Goal: Task Accomplishment & Management: Manage account settings

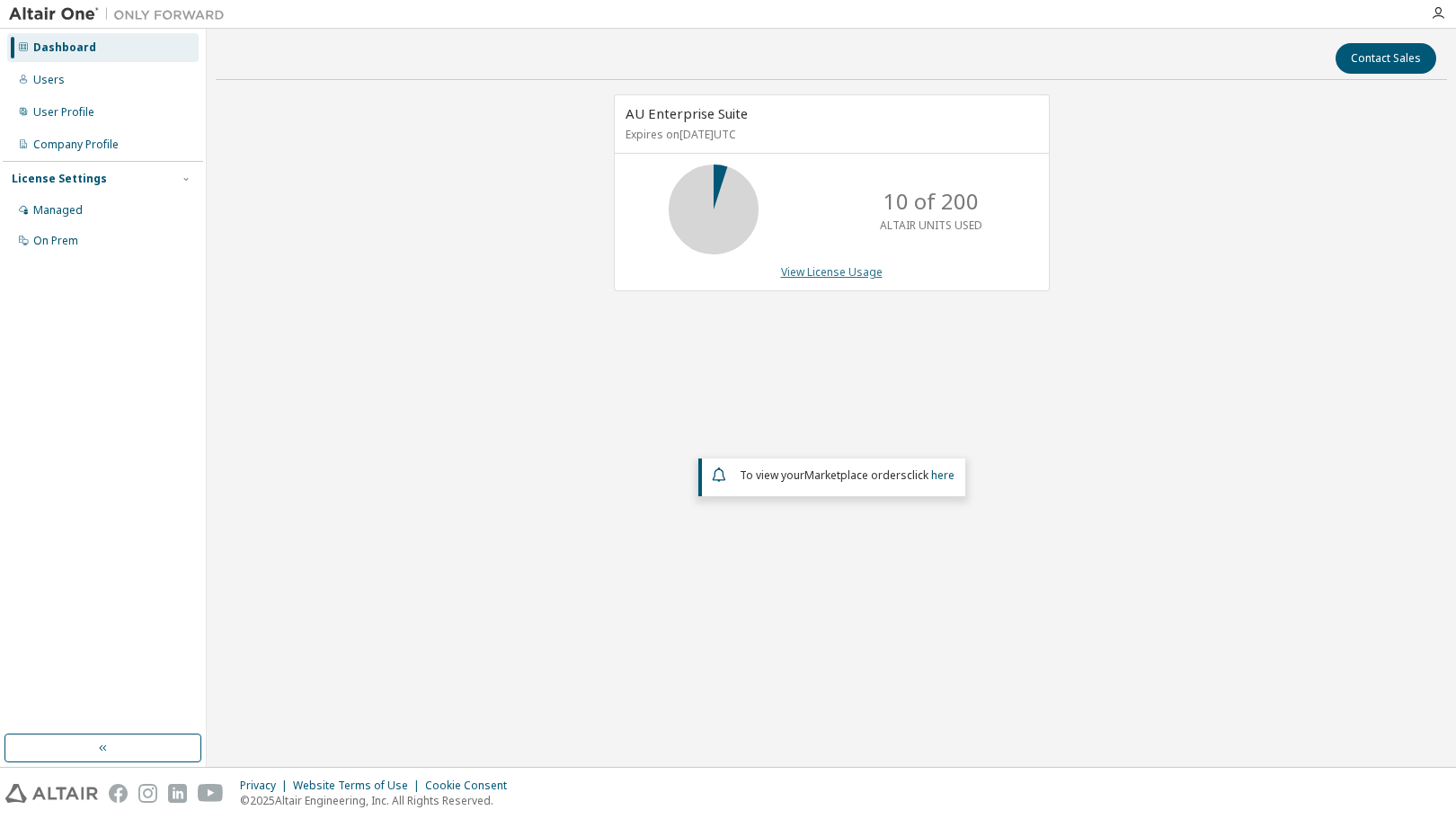
click at [851, 272] on link "View License Usage" at bounding box center [832, 271] width 101 height 16
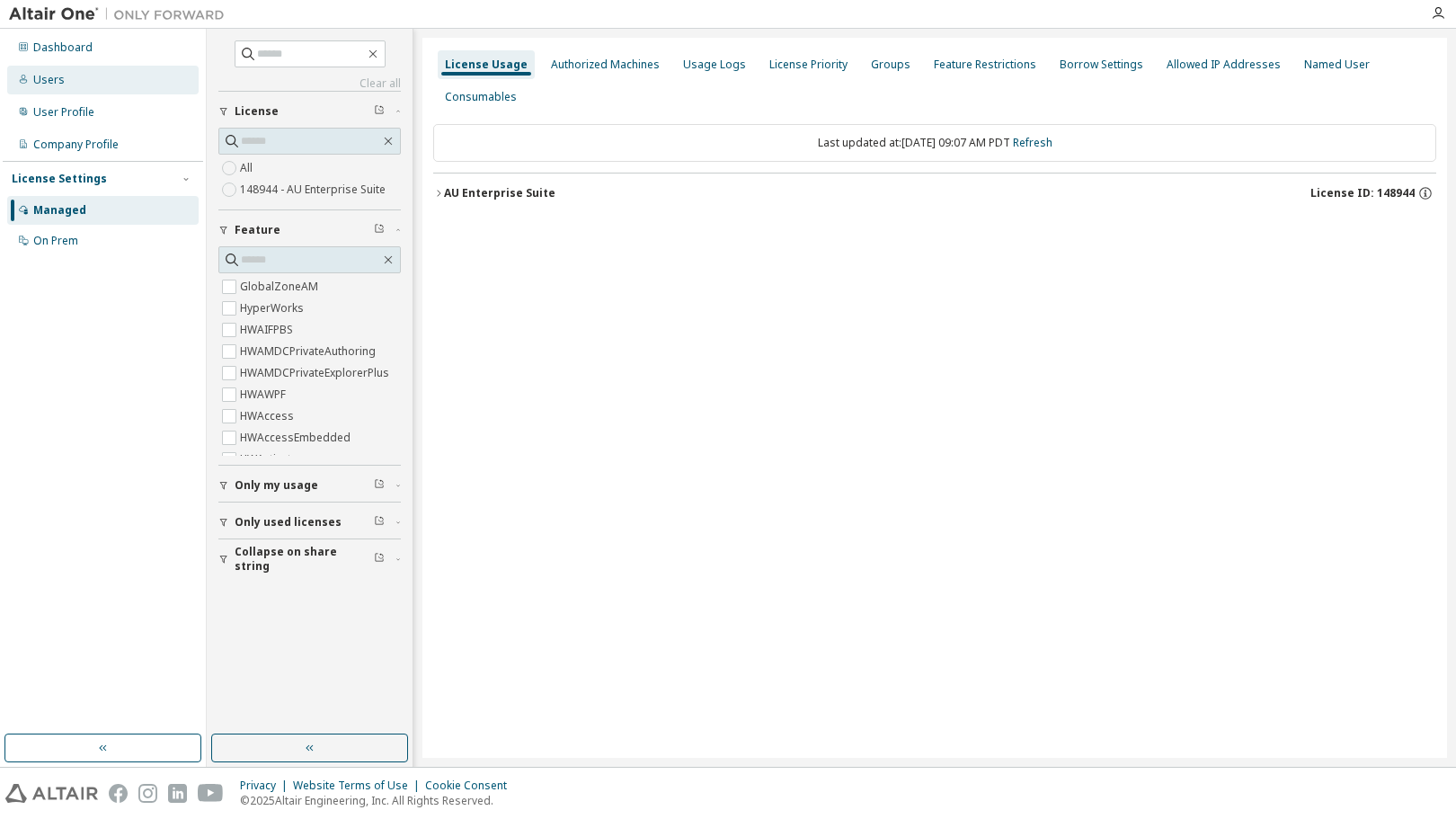
click at [102, 82] on div "Users" at bounding box center [103, 80] width 192 height 29
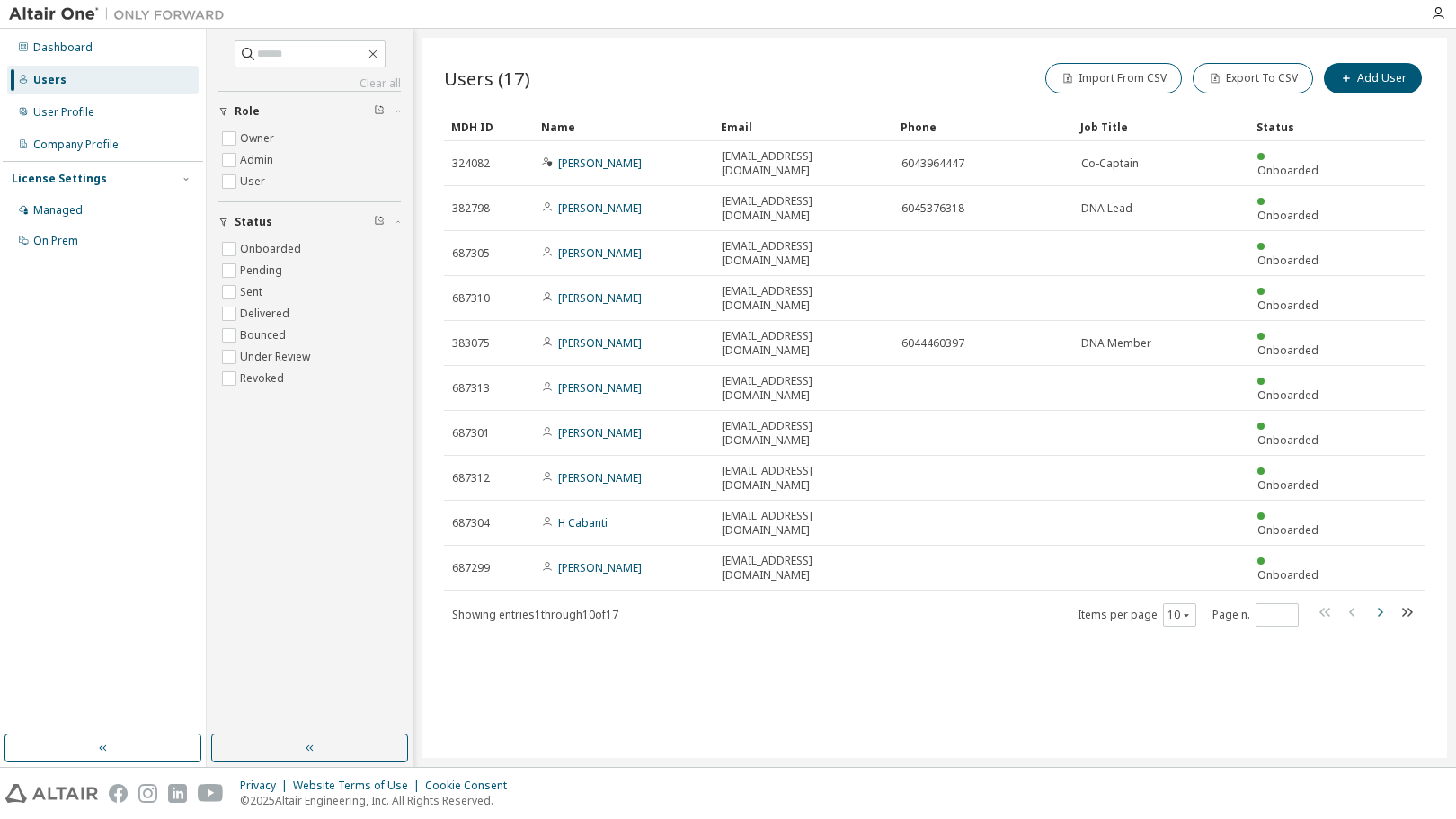
click at [1377, 602] on icon "button" at bounding box center [1380, 613] width 22 height 22
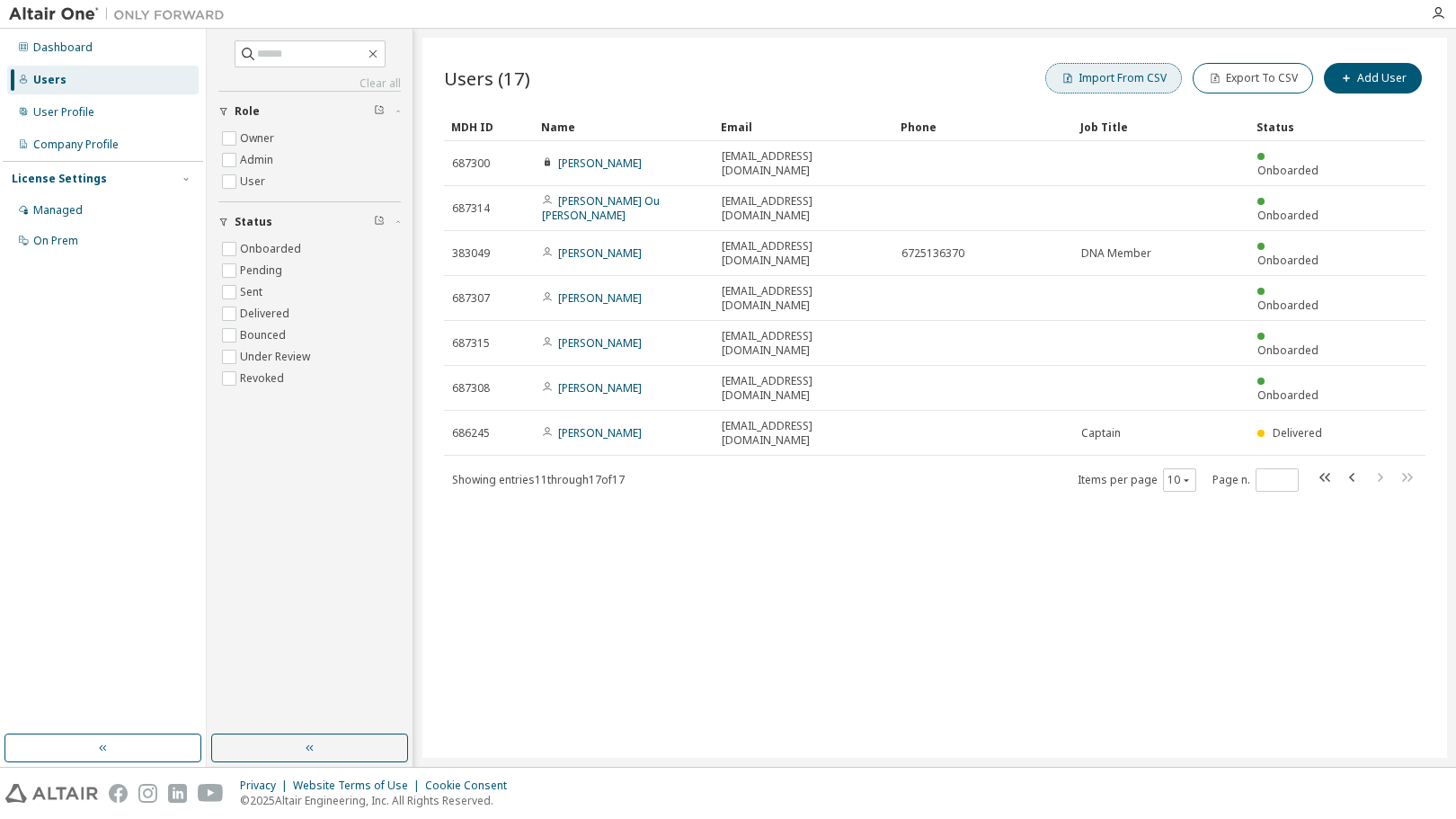
click at [1112, 77] on button "Import From CSV" at bounding box center [1114, 78] width 137 height 30
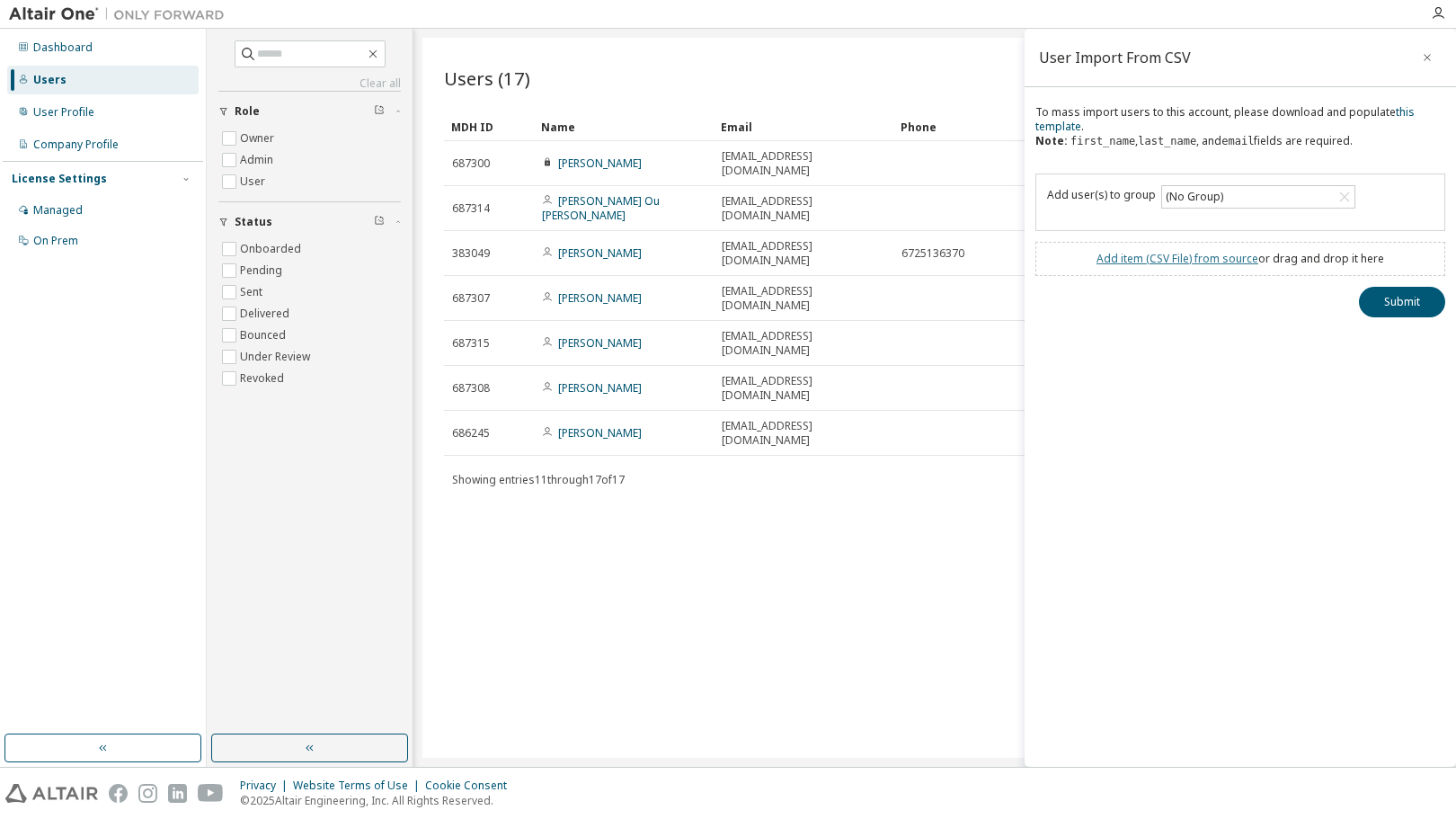
click at [1208, 255] on link "Add item ( CSV File ) from source" at bounding box center [1177, 258] width 162 height 16
click at [1398, 342] on button "Submit" at bounding box center [1402, 334] width 87 height 30
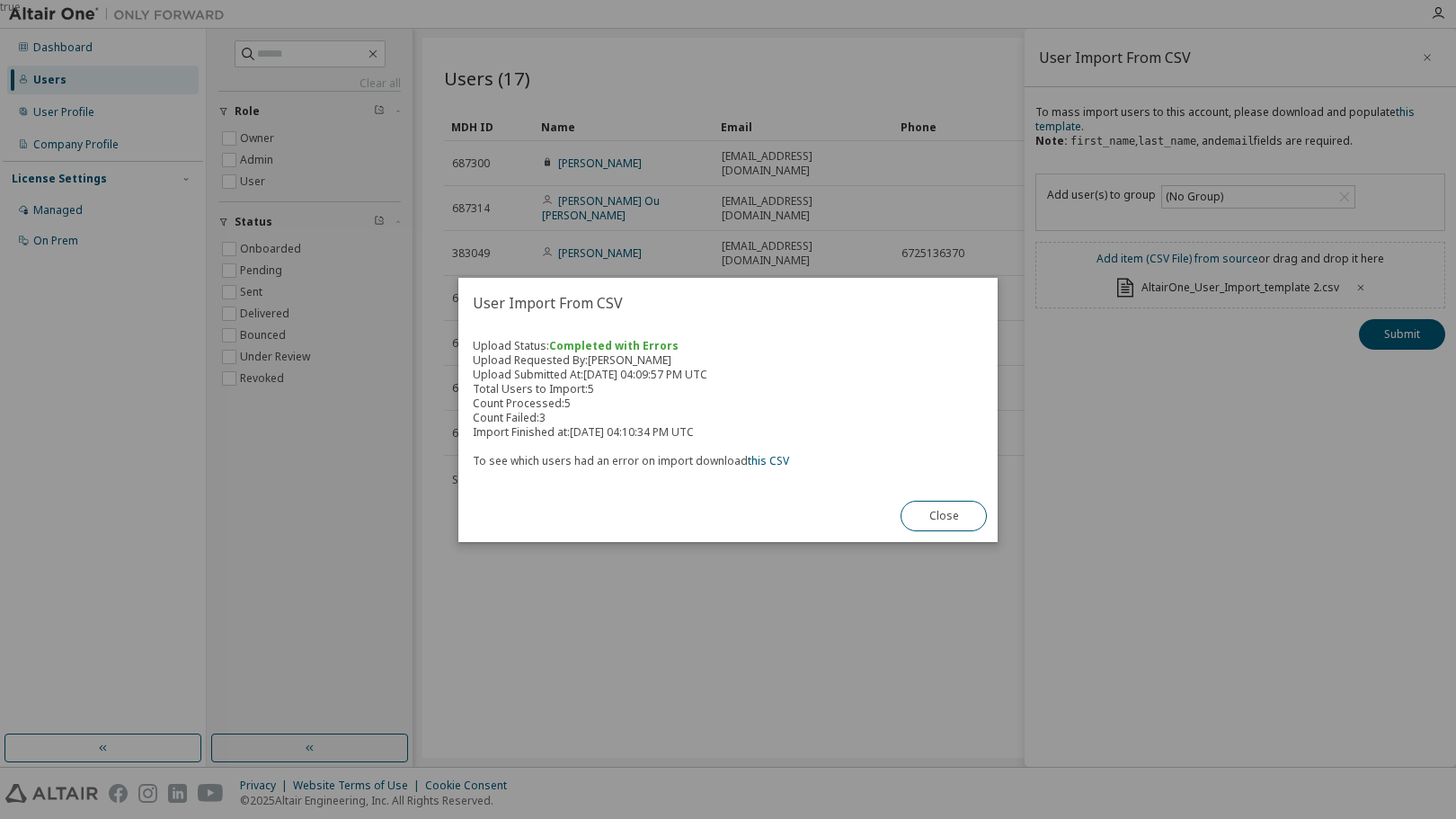
click at [932, 516] on button "Close" at bounding box center [944, 515] width 87 height 30
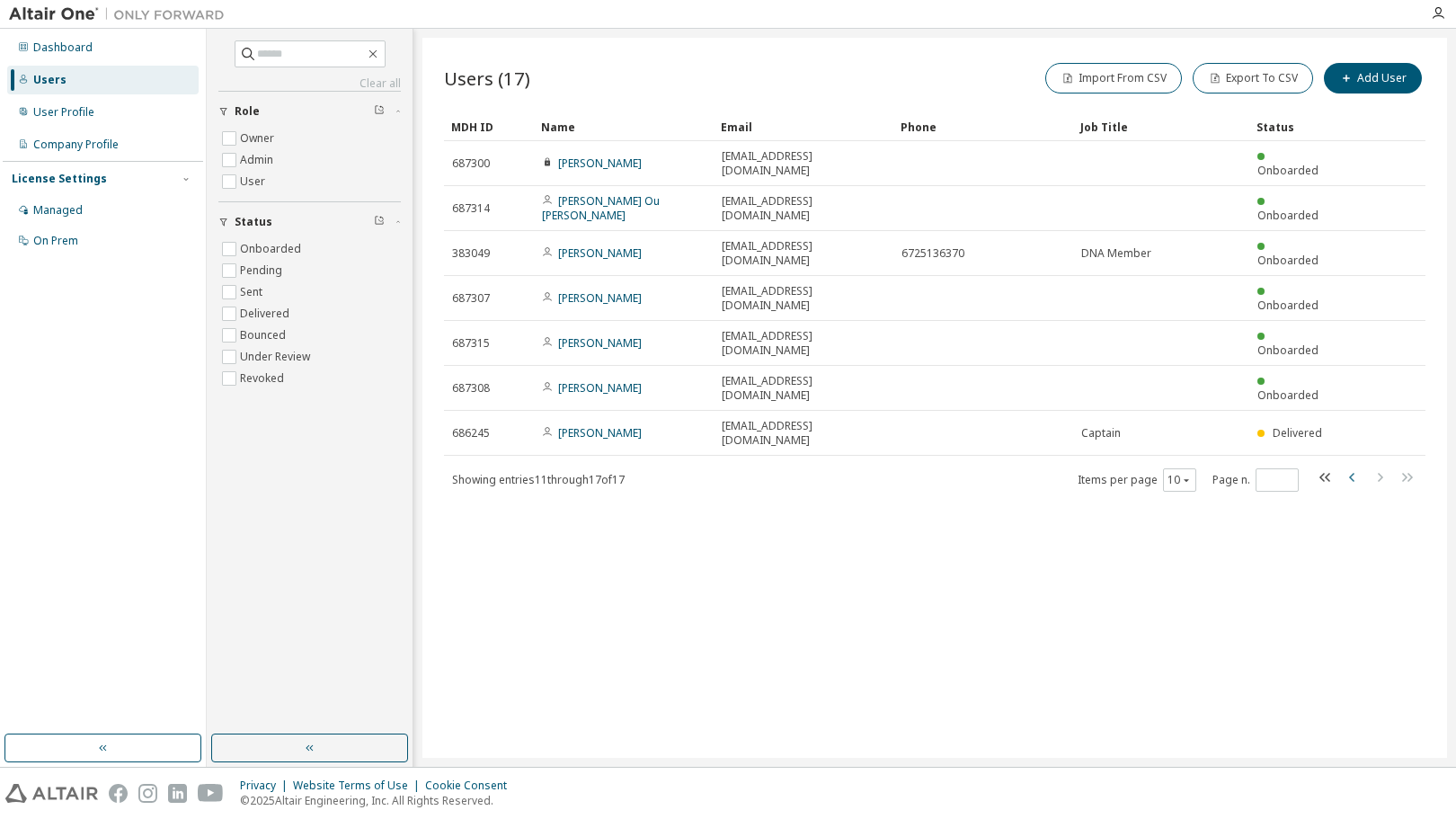
click at [1348, 467] on icon "button" at bounding box center [1353, 478] width 22 height 22
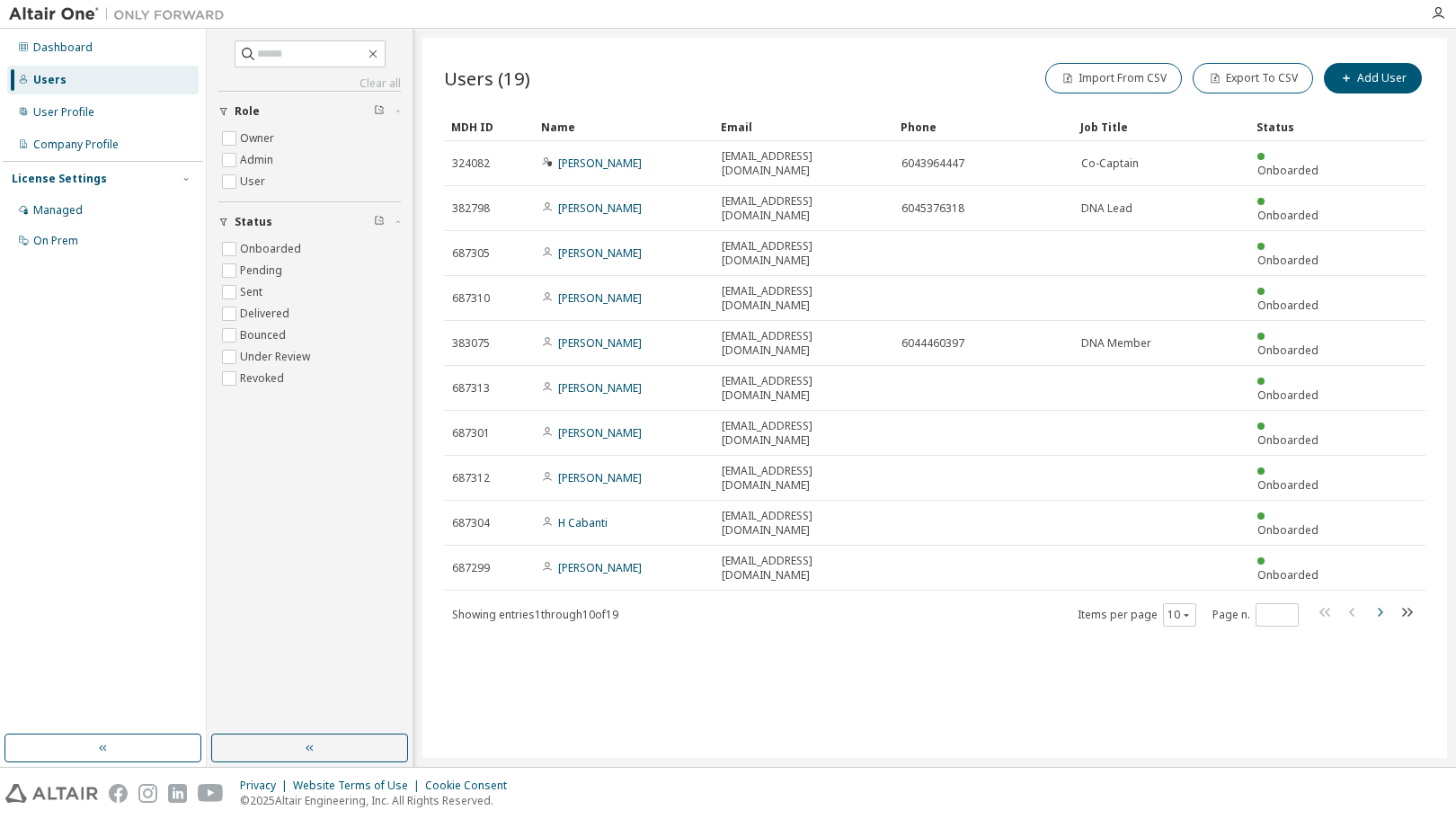
click at [1370, 602] on icon "button" at bounding box center [1380, 613] width 22 height 22
type input "*"
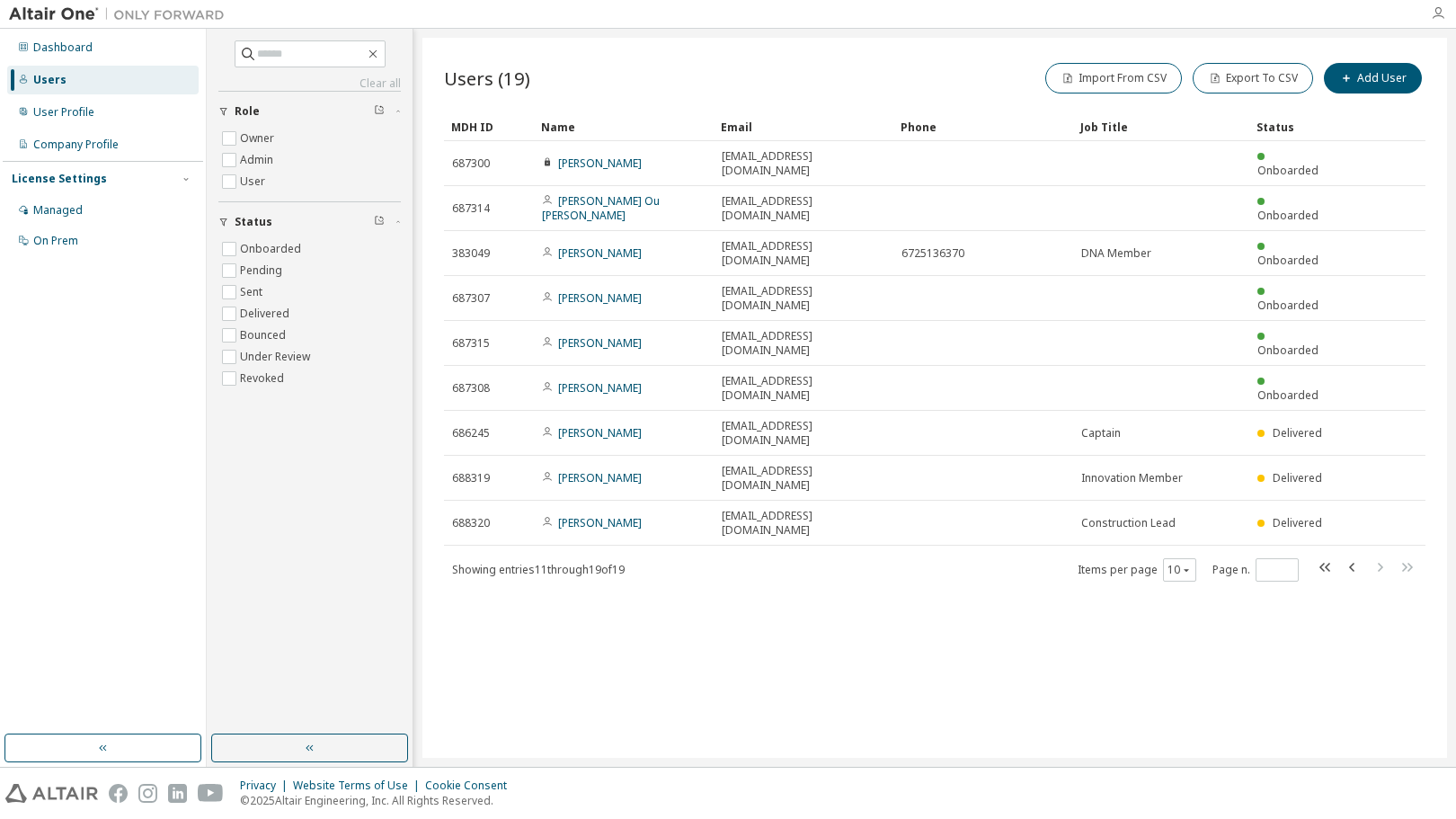
click at [1436, 7] on icon "button" at bounding box center [1439, 14] width 15 height 15
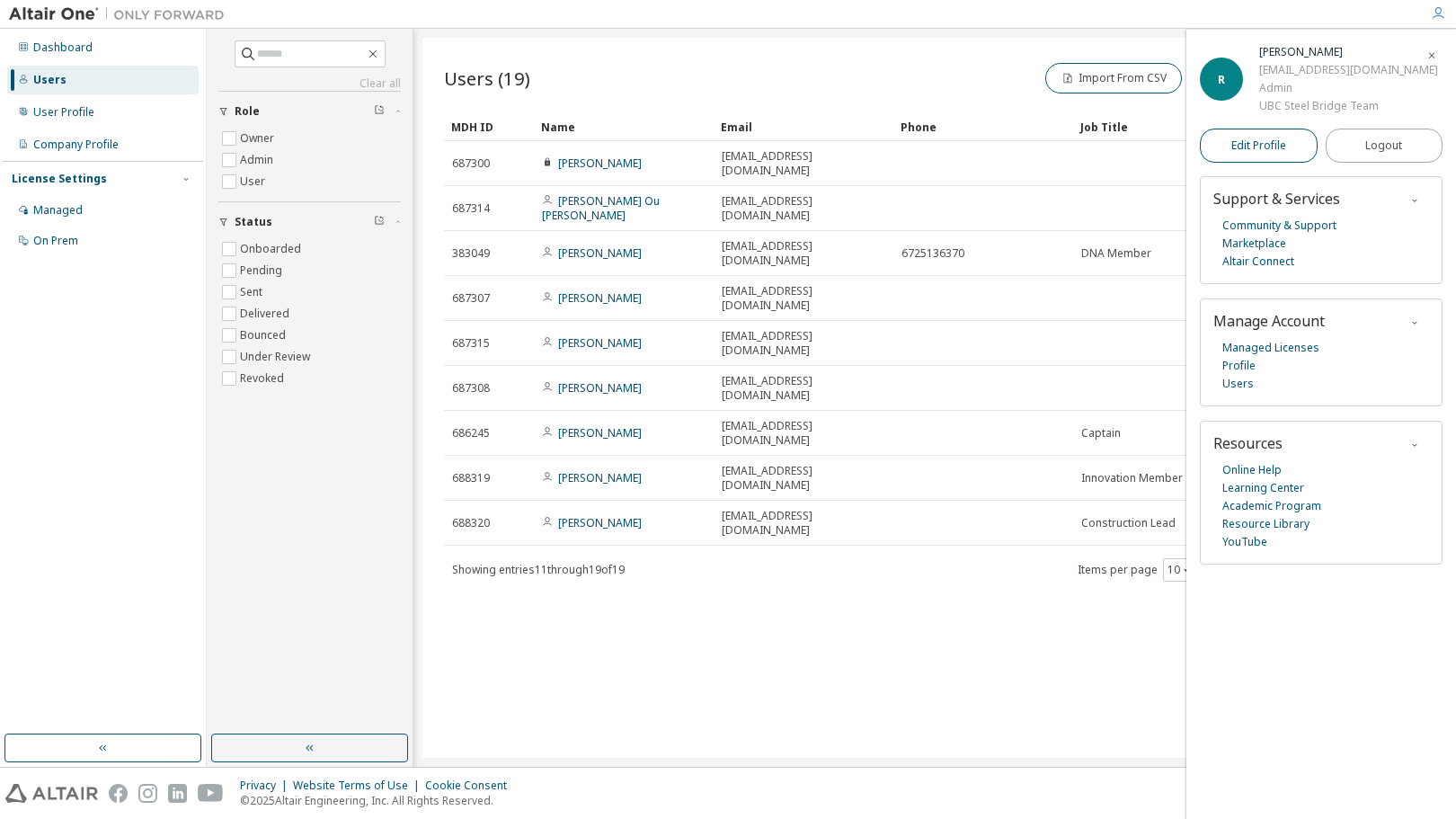
click at [1264, 146] on span "Edit Profile" at bounding box center [1259, 146] width 55 height 15
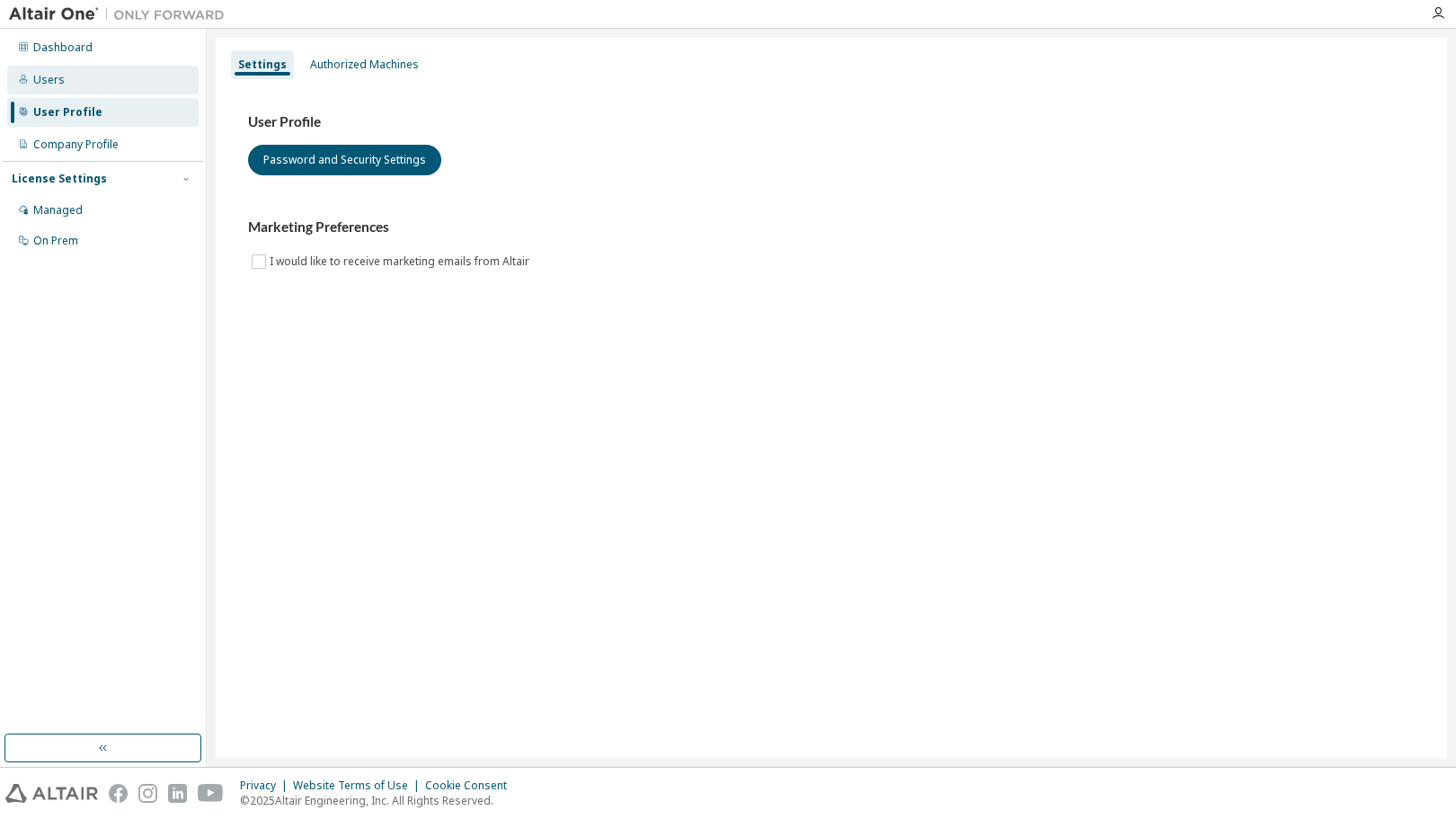
click at [67, 79] on div "Users" at bounding box center [103, 80] width 192 height 29
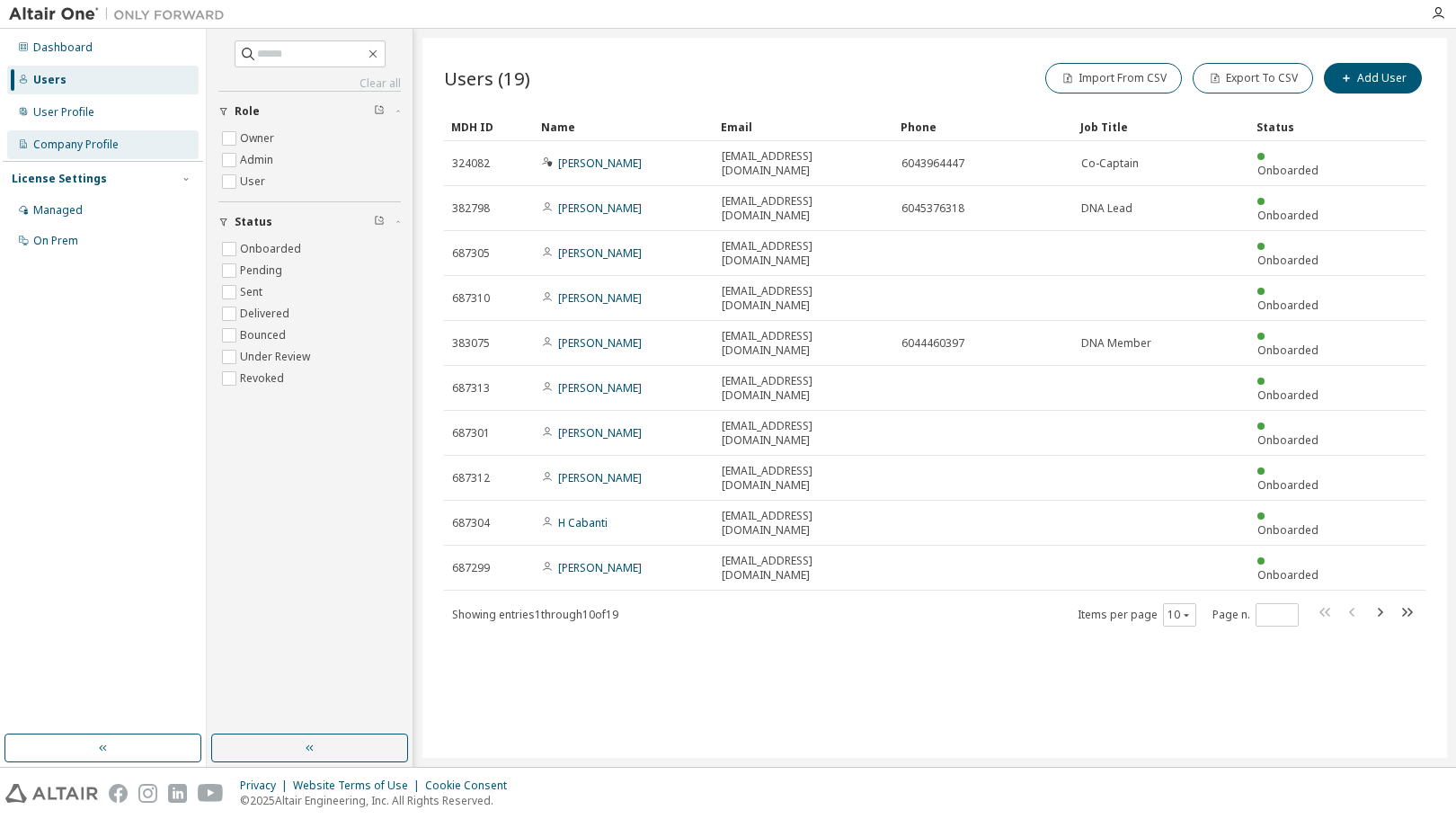
click at [110, 147] on div "Company Profile" at bounding box center [76, 145] width 86 height 15
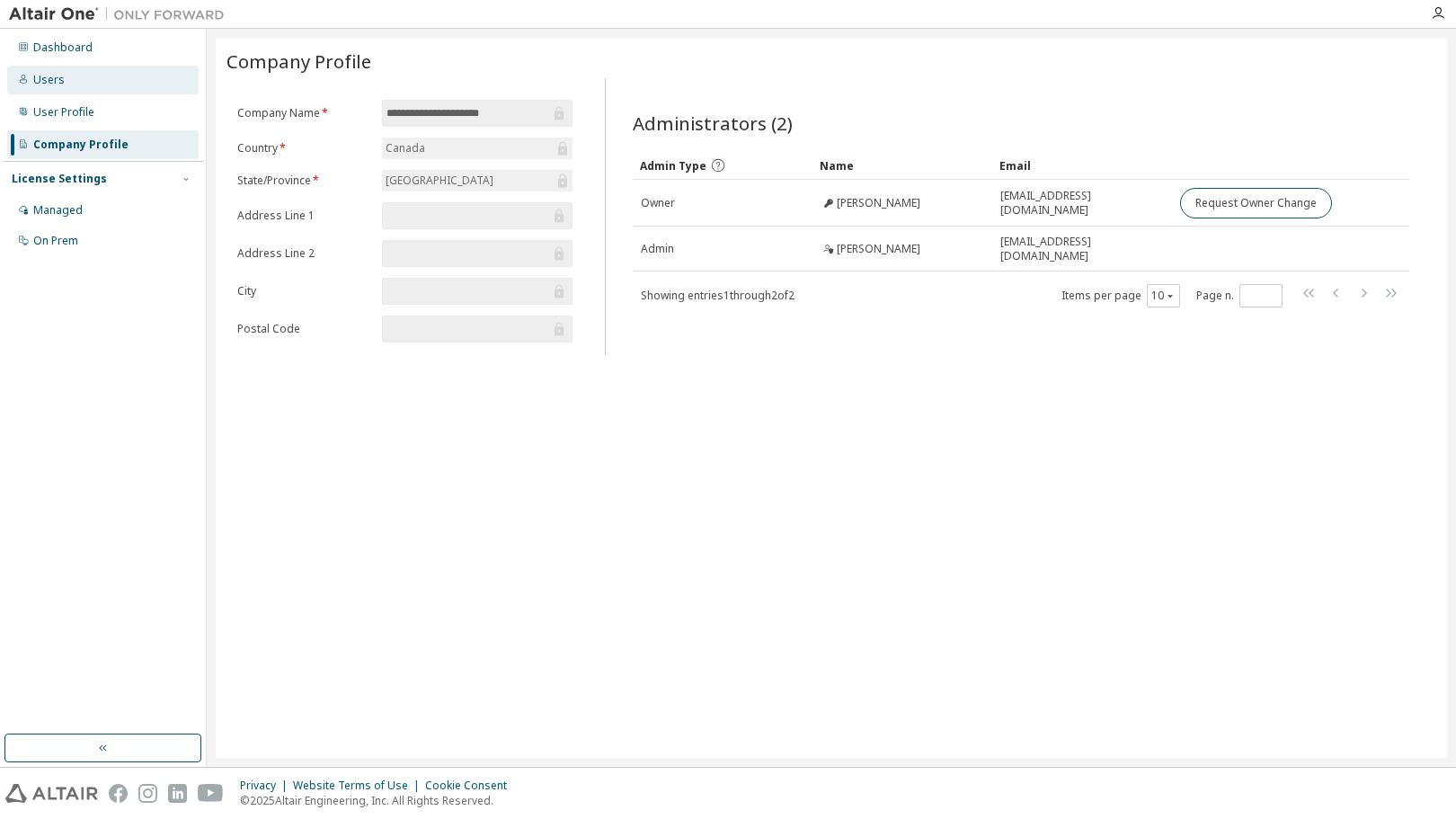
click at [141, 77] on div "Users" at bounding box center [103, 80] width 192 height 29
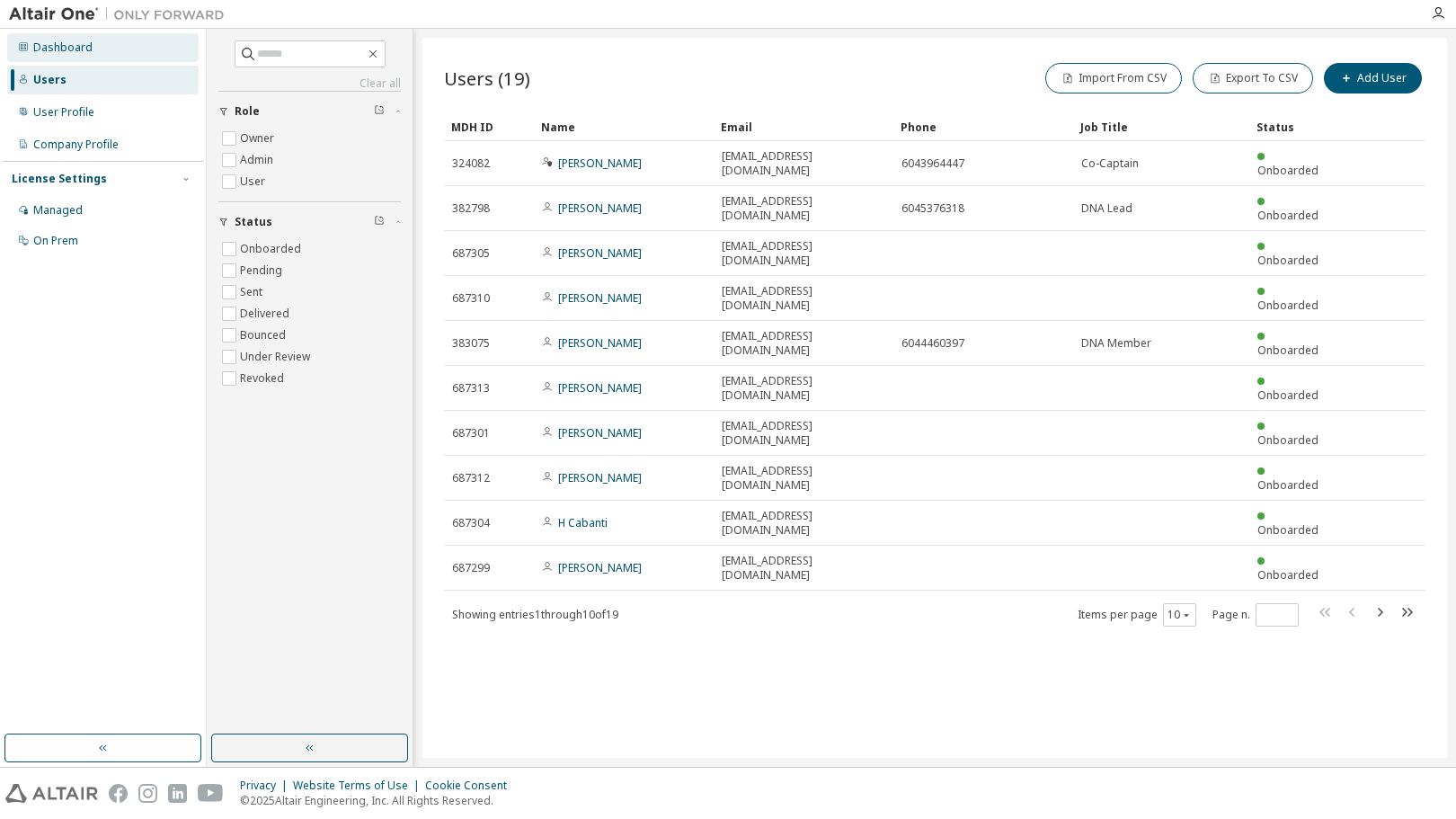
click at [143, 58] on div "Dashboard" at bounding box center [103, 47] width 192 height 29
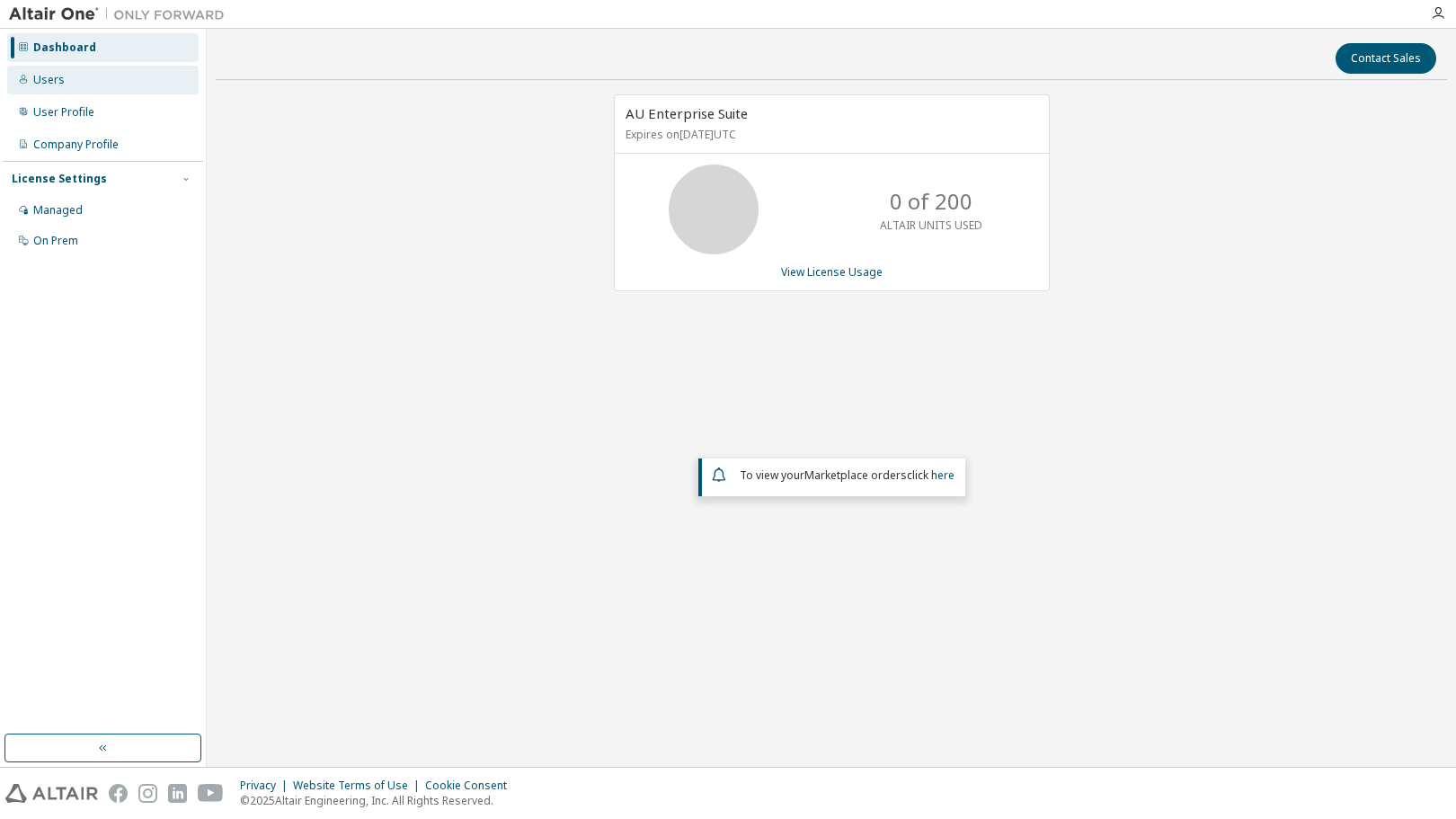
click at [74, 86] on div "Users" at bounding box center [103, 80] width 192 height 29
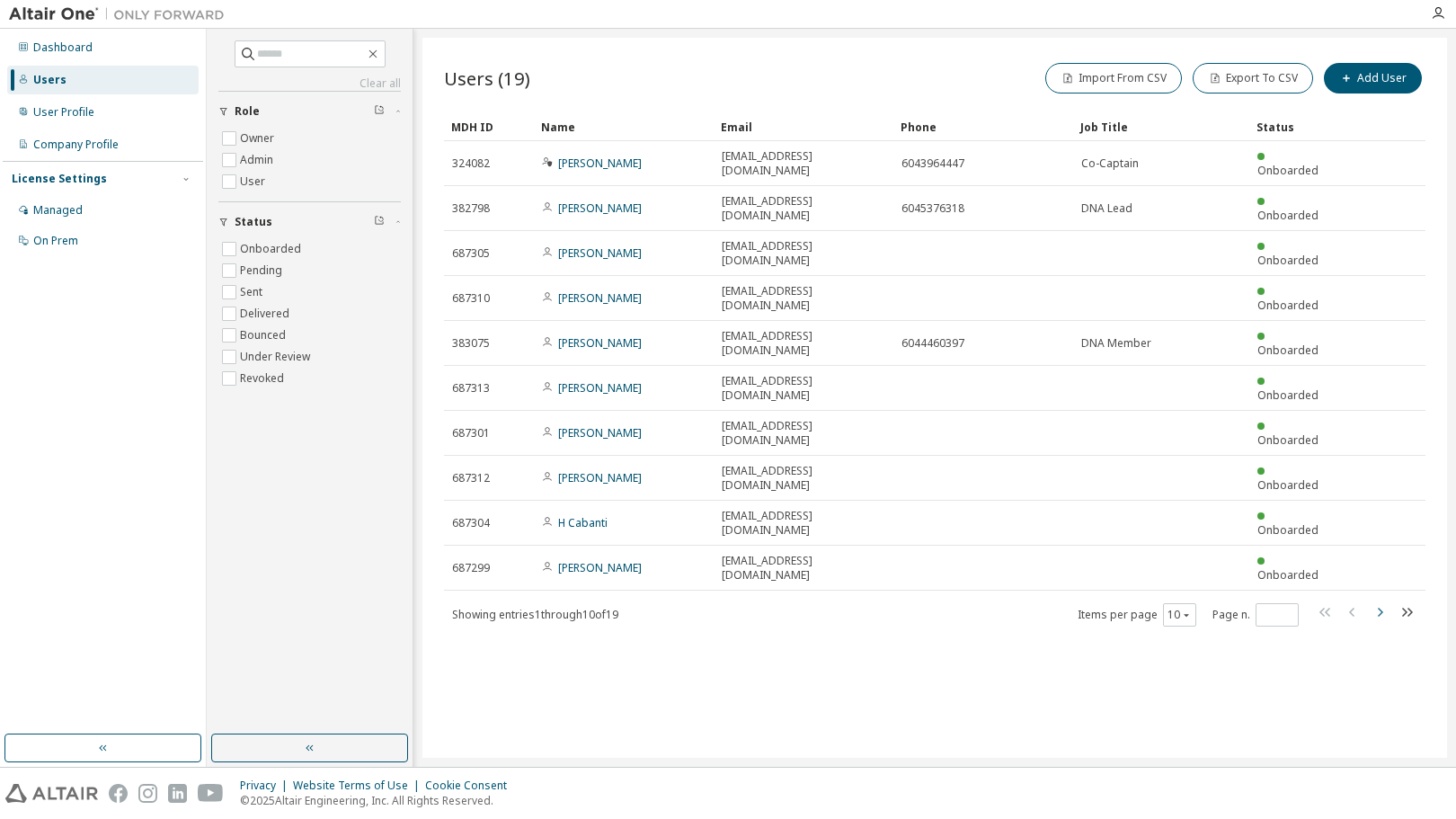
click at [1379, 602] on icon "button" at bounding box center [1380, 613] width 22 height 22
type input "*"
